Goal: Task Accomplishment & Management: Use online tool/utility

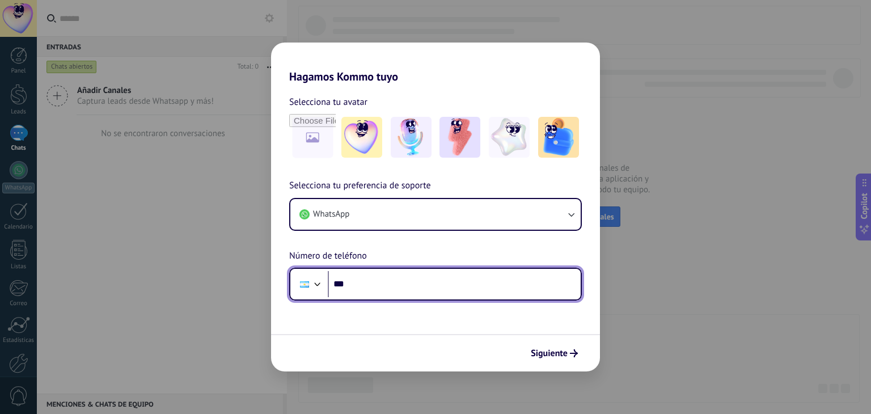
click at [445, 290] on input "***" at bounding box center [454, 284] width 253 height 26
type input "**********"
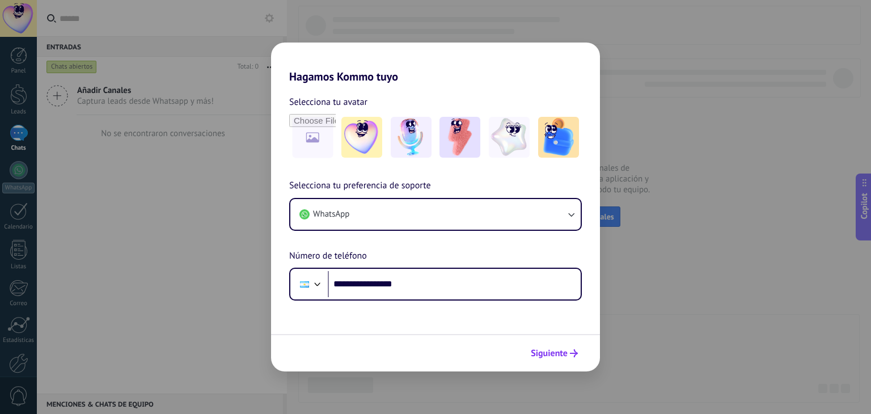
click at [558, 355] on span "Siguiente" at bounding box center [549, 353] width 37 height 8
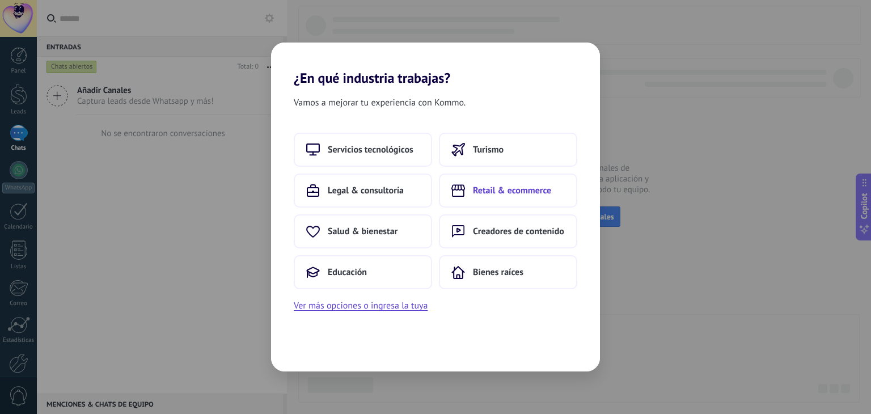
click at [490, 198] on button "Retail & ecommerce" at bounding box center [508, 191] width 138 height 34
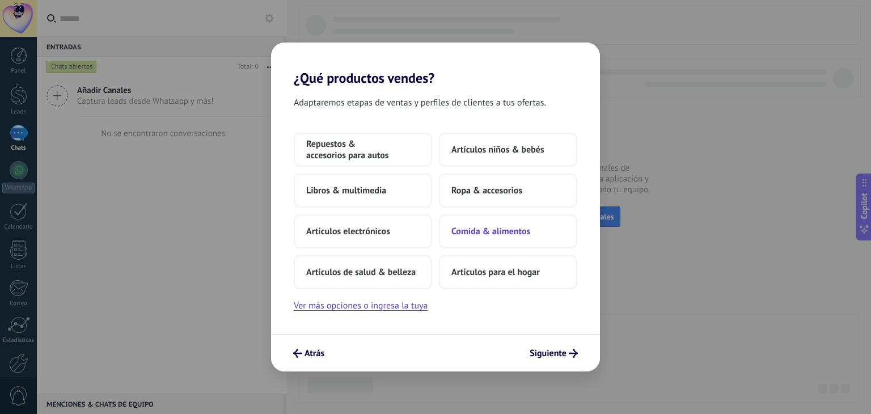
click at [492, 227] on span "Comida & alimentos" at bounding box center [491, 231] width 79 height 11
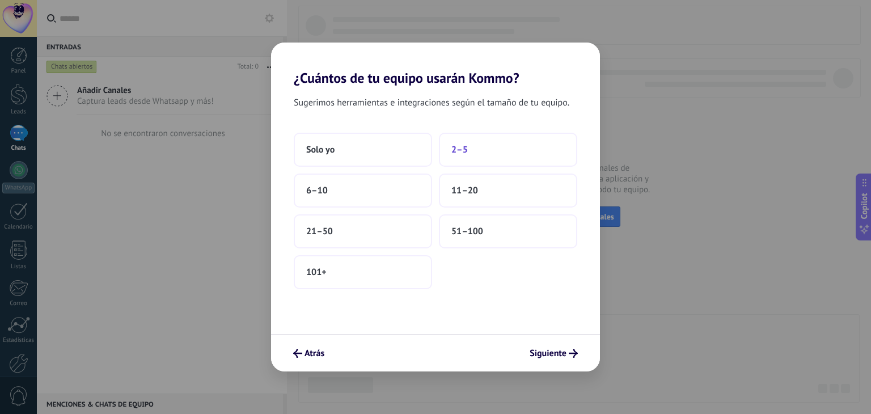
click at [466, 155] on button "2–5" at bounding box center [508, 150] width 138 height 34
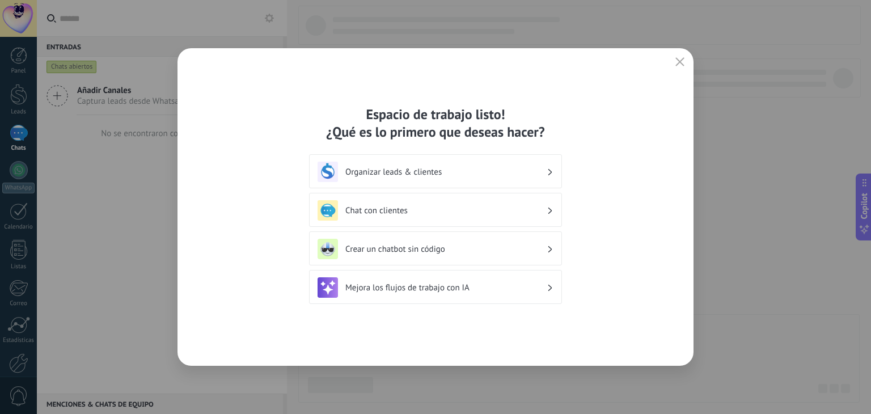
click at [398, 213] on h3 "Chat con clientes" at bounding box center [445, 210] width 201 height 11
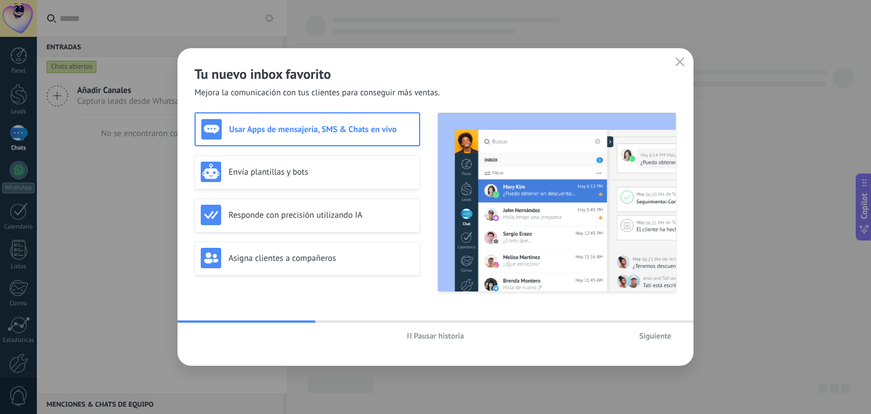
click at [413, 338] on span "Pausar historia" at bounding box center [435, 336] width 57 height 8
click at [369, 158] on div "Envía plantillas y bots" at bounding box center [308, 172] width 226 height 34
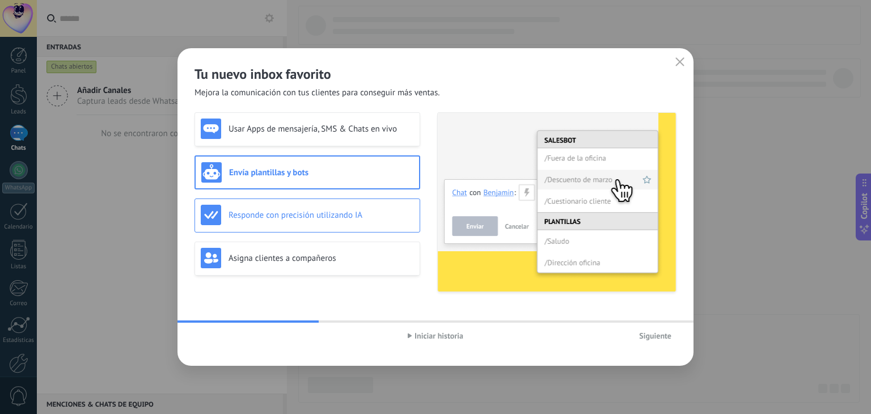
click at [343, 231] on div "Responde con precisión utilizando IA" at bounding box center [308, 216] width 226 height 34
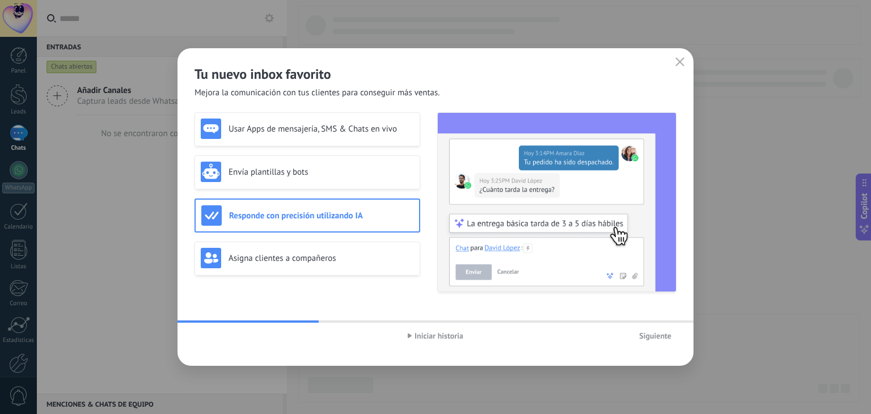
click at [640, 336] on span "Siguiente" at bounding box center [655, 336] width 32 height 8
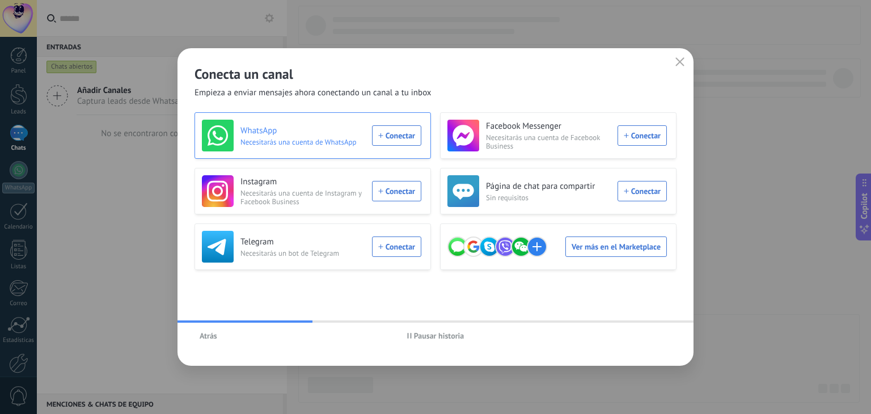
click at [399, 128] on div "WhatsApp Necesitarás una cuenta de WhatsApp Conectar" at bounding box center [312, 136] width 220 height 32
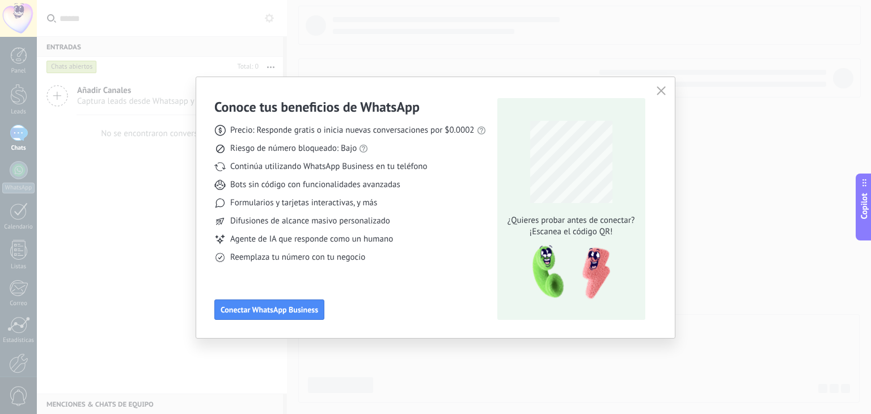
click at [415, 189] on div "Bots sin código con funcionalidades avanzadas" at bounding box center [350, 184] width 272 height 11
click at [665, 88] on button "button" at bounding box center [661, 91] width 15 height 16
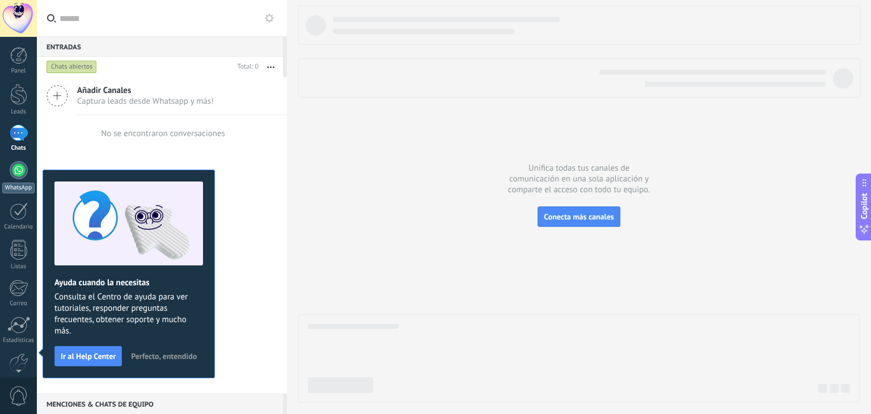
click at [26, 180] on link "WhatsApp" at bounding box center [18, 177] width 37 height 32
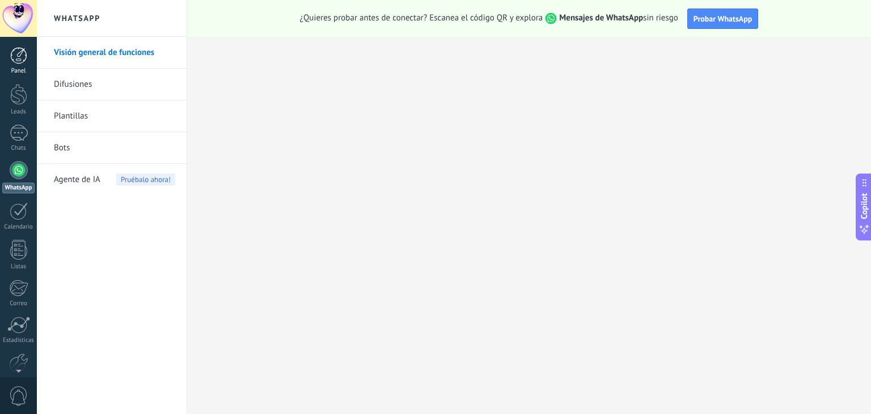
click at [21, 64] on link "Panel" at bounding box center [18, 61] width 37 height 28
